Goal: Check status: Check status

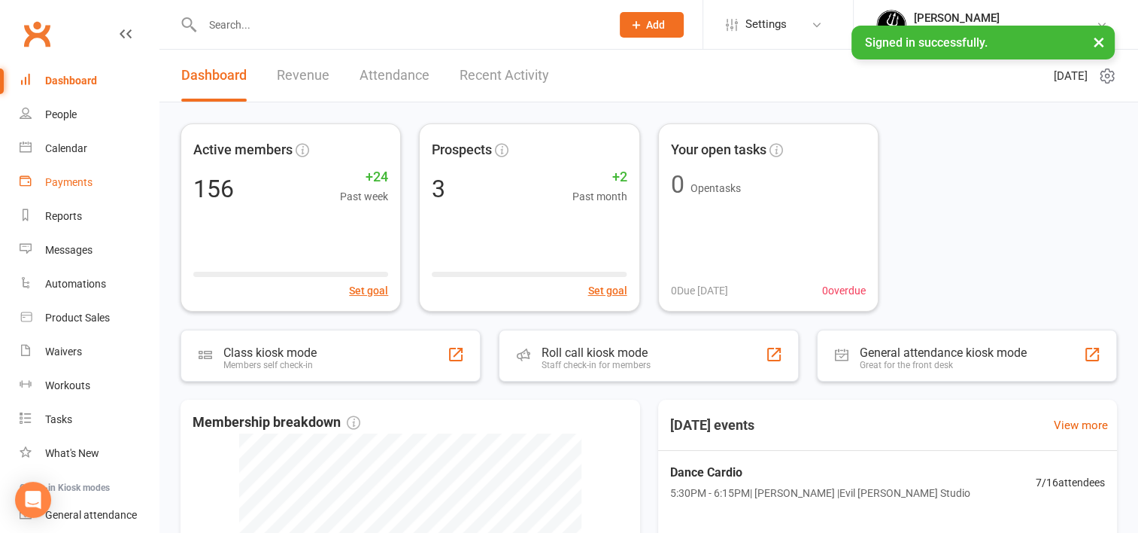
click at [67, 184] on div "Payments" at bounding box center [68, 182] width 47 height 12
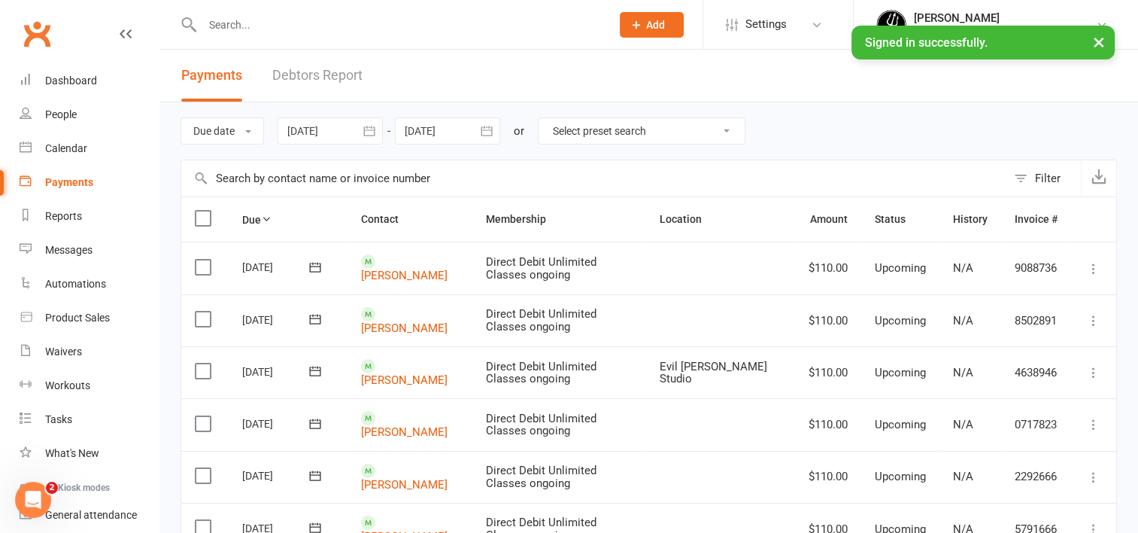
click at [375, 128] on icon "button" at bounding box center [369, 130] width 15 height 15
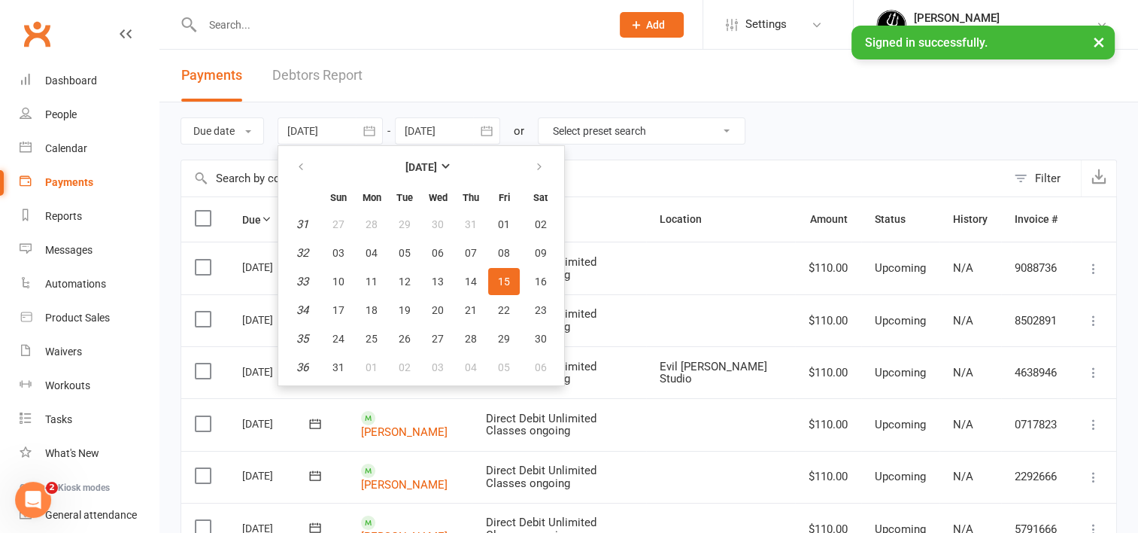
click at [606, 166] on input "text" at bounding box center [593, 178] width 825 height 36
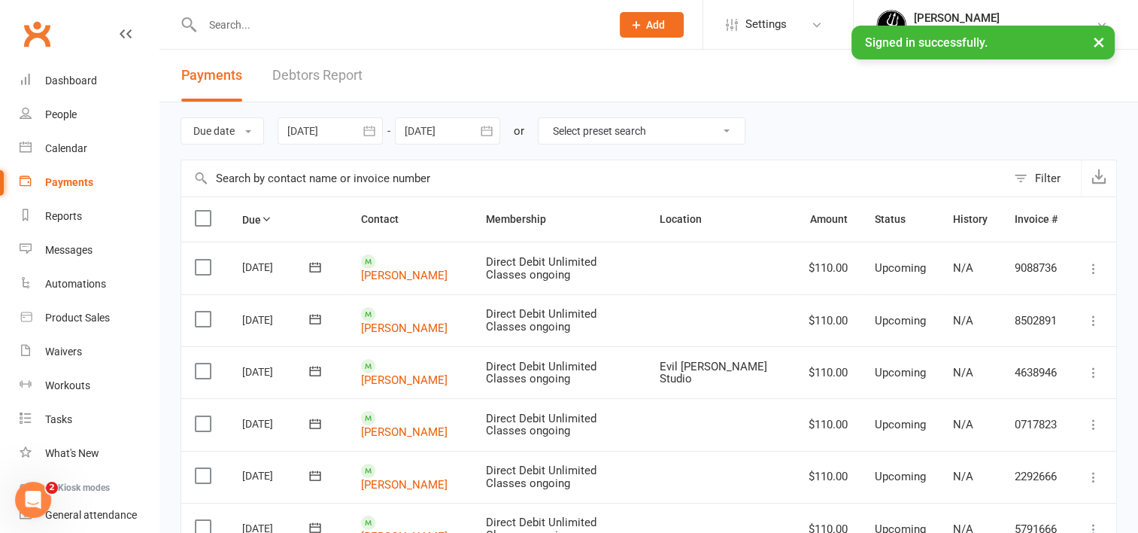
click at [377, 130] on icon "button" at bounding box center [369, 130] width 15 height 15
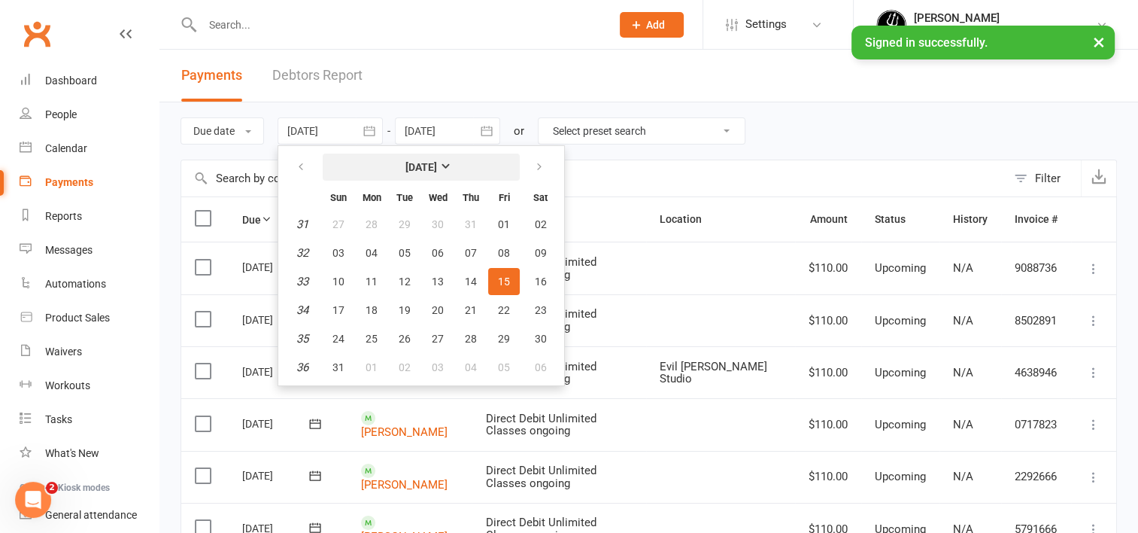
click at [437, 165] on strong "[DATE]" at bounding box center [422, 167] width 32 height 12
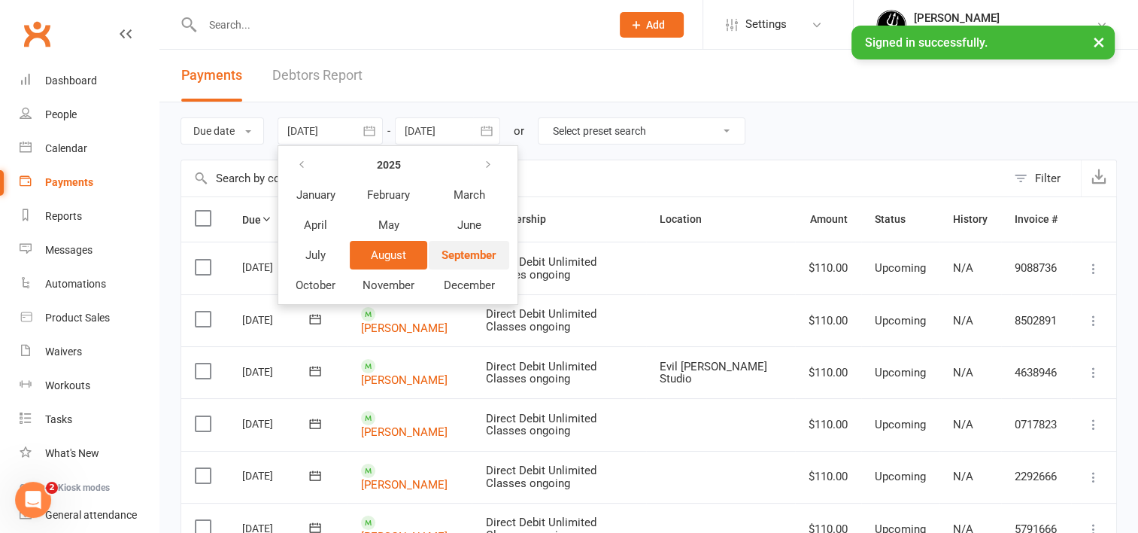
click at [465, 252] on span "September" at bounding box center [469, 255] width 55 height 14
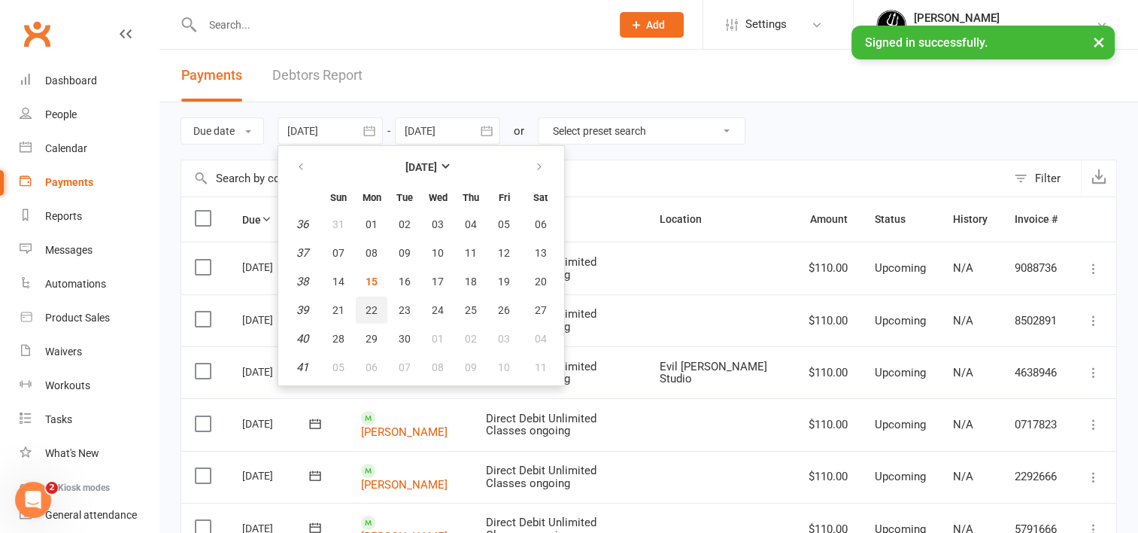
click at [369, 306] on span "22" at bounding box center [372, 310] width 12 height 12
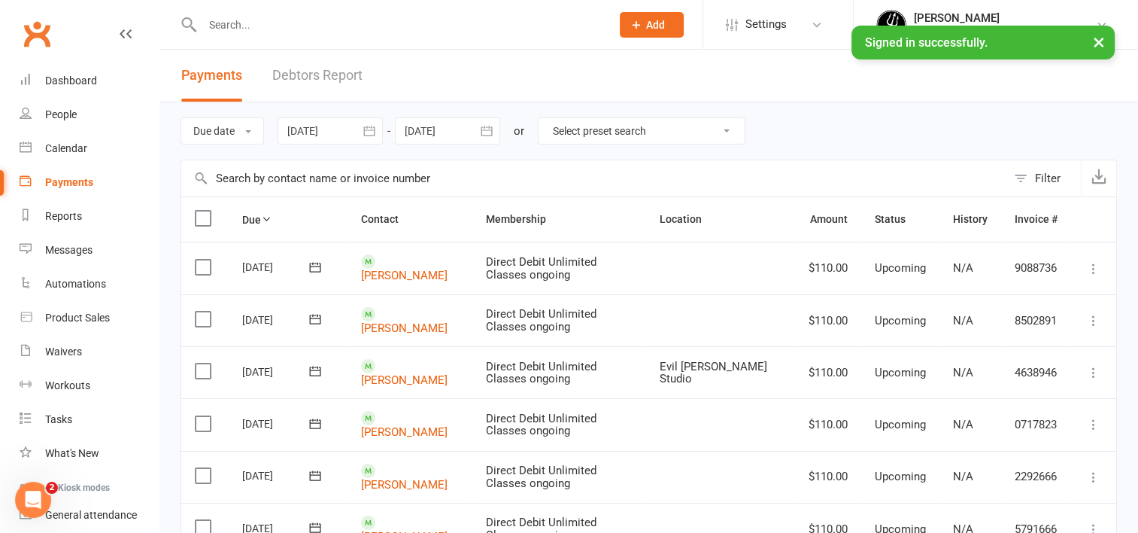
click at [375, 128] on icon "button" at bounding box center [369, 130] width 15 height 15
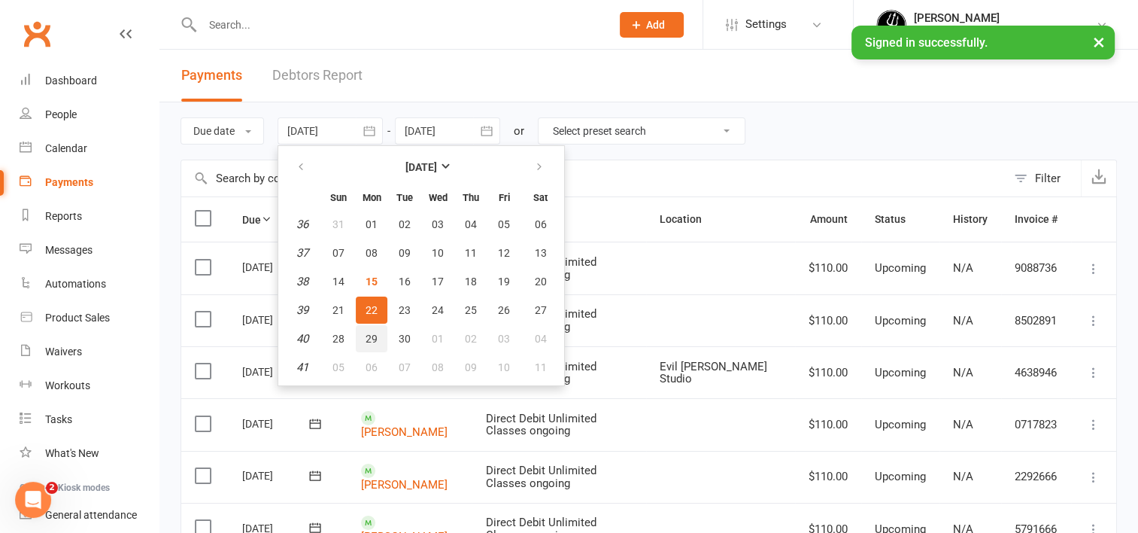
click at [370, 335] on span "29" at bounding box center [372, 339] width 12 height 12
type input "[DATE]"
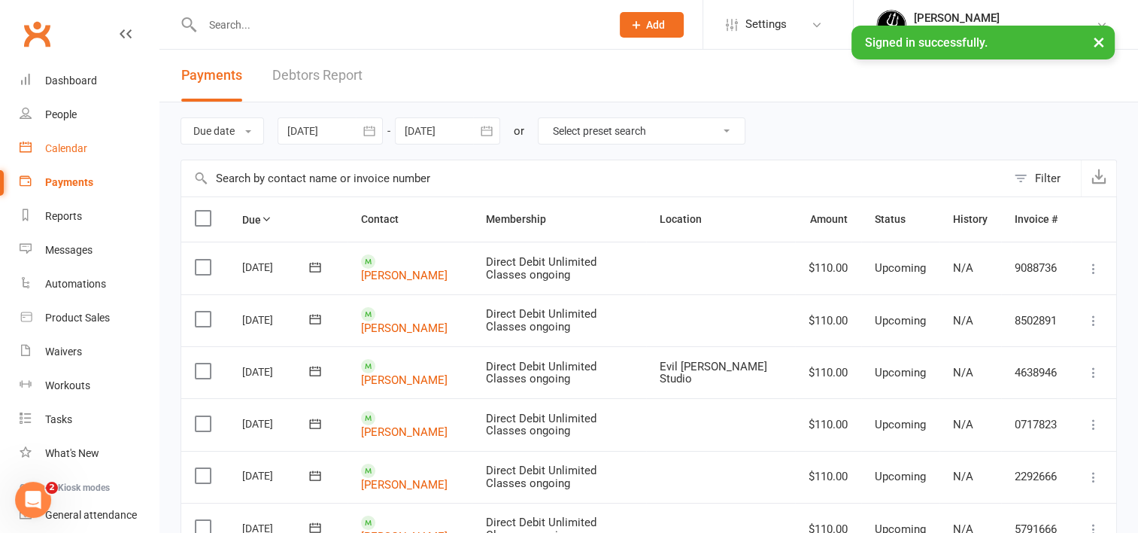
click at [57, 144] on div "Calendar" at bounding box center [66, 148] width 42 height 12
